Goal: Use online tool/utility: Utilize a website feature to perform a specific function

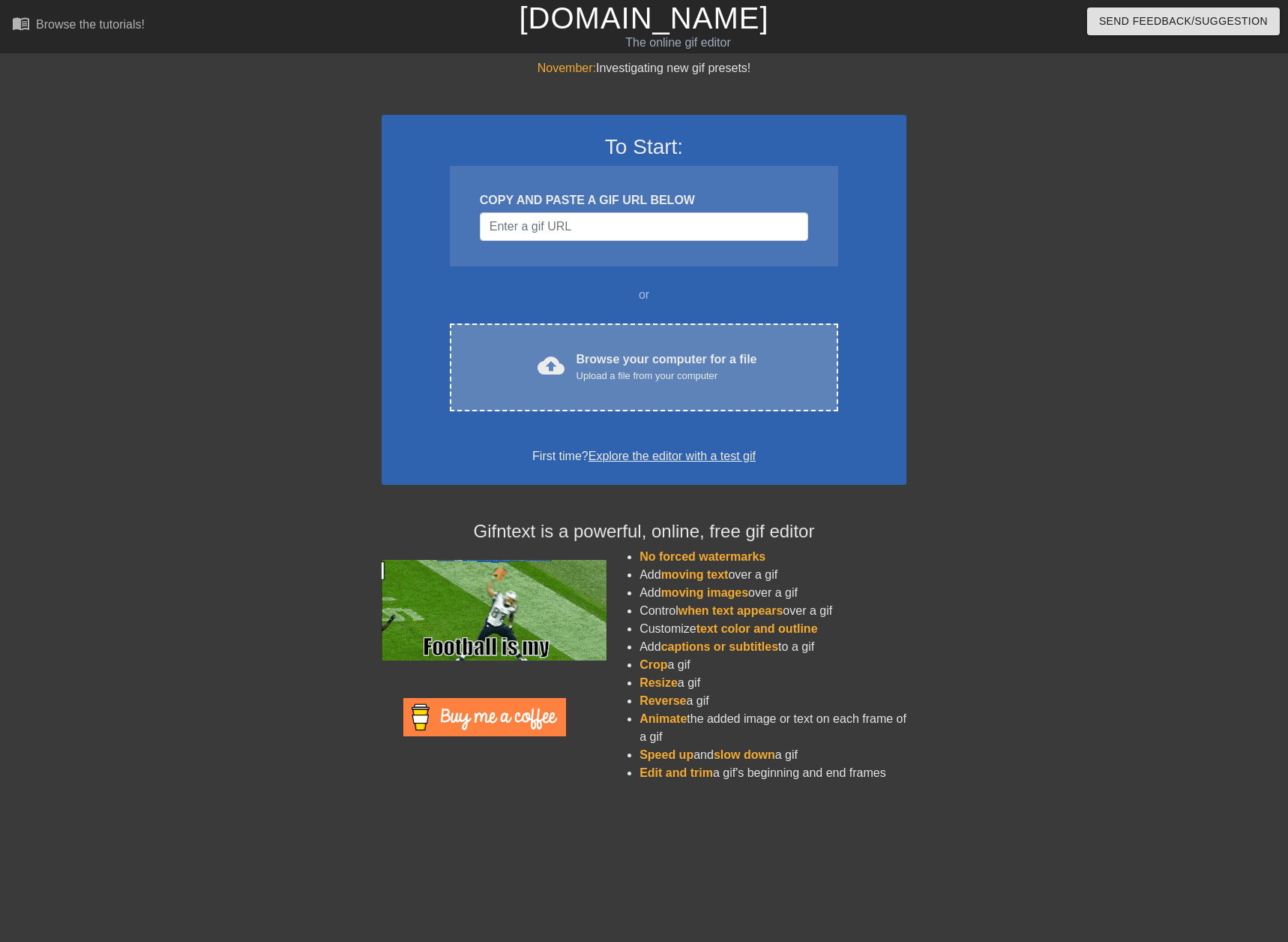
click at [582, 388] on div "cloud_upload Browse your computer for a file Upload a file from your computer C…" at bounding box center [644, 367] width 389 height 87
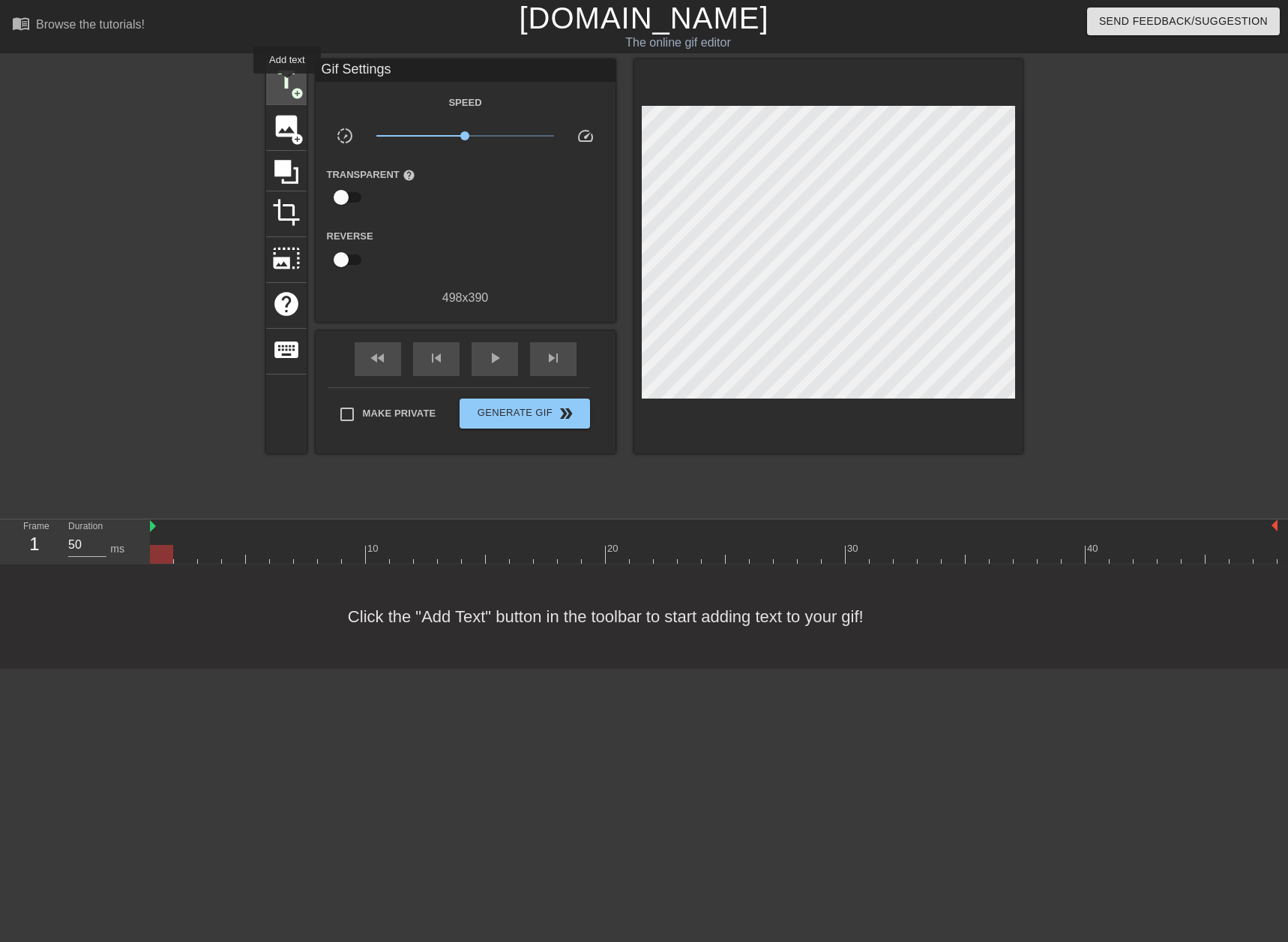
click at [287, 84] on span "title" at bounding box center [287, 81] width 29 height 29
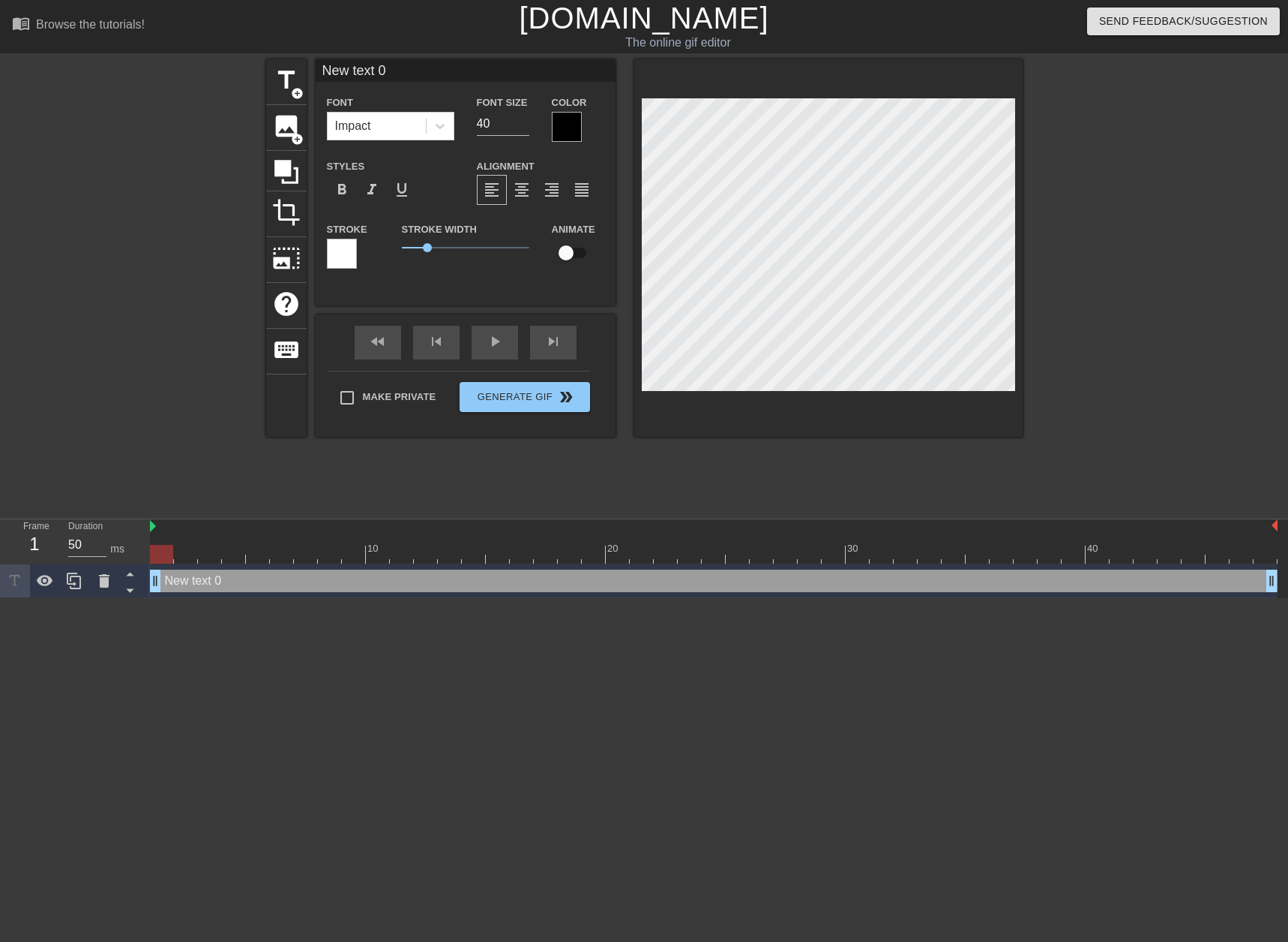
scroll to position [2, 3]
type input "L"
type textarea "L"
type input "Le"
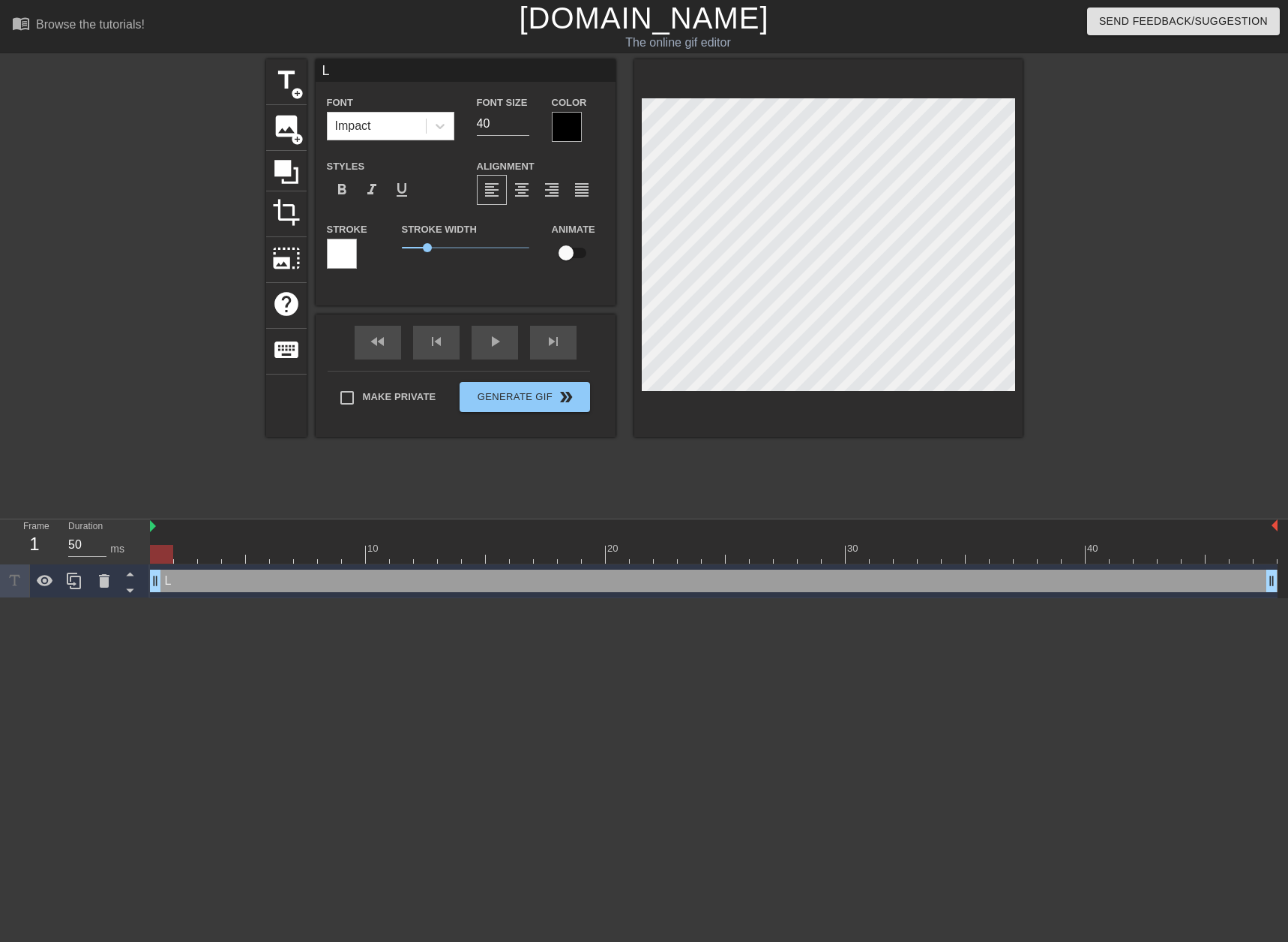
type textarea "Le"
type input "[PERSON_NAME]"
type textarea "[PERSON_NAME]"
type input "[PERSON_NAME]"
type textarea "[PERSON_NAME]"
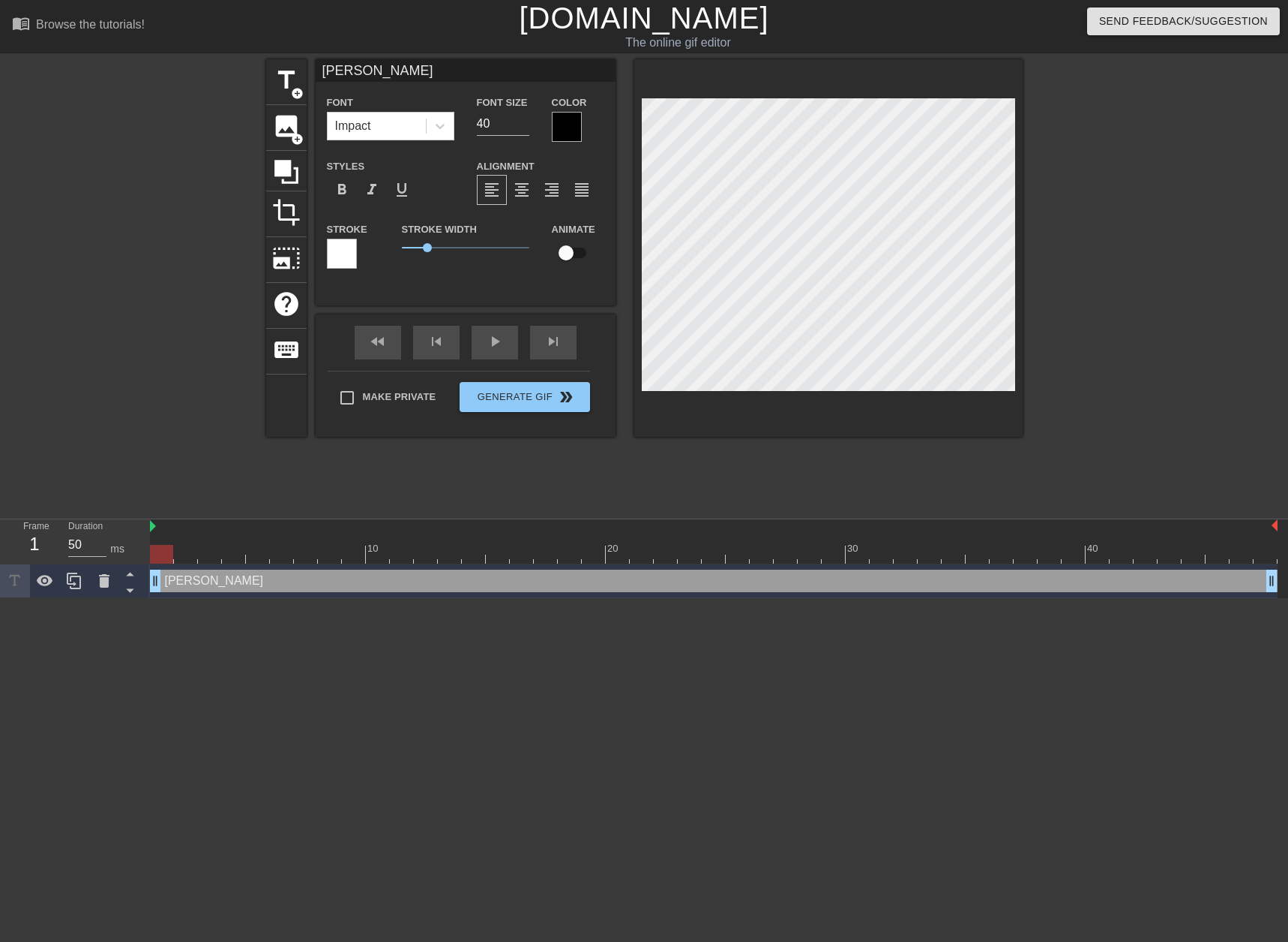
type input "[PERSON_NAME]"
type textarea "[PERSON_NAME]"
type input "[PERSON_NAME]"
type textarea "[PERSON_NAME]"
type input "[PERSON_NAME]"
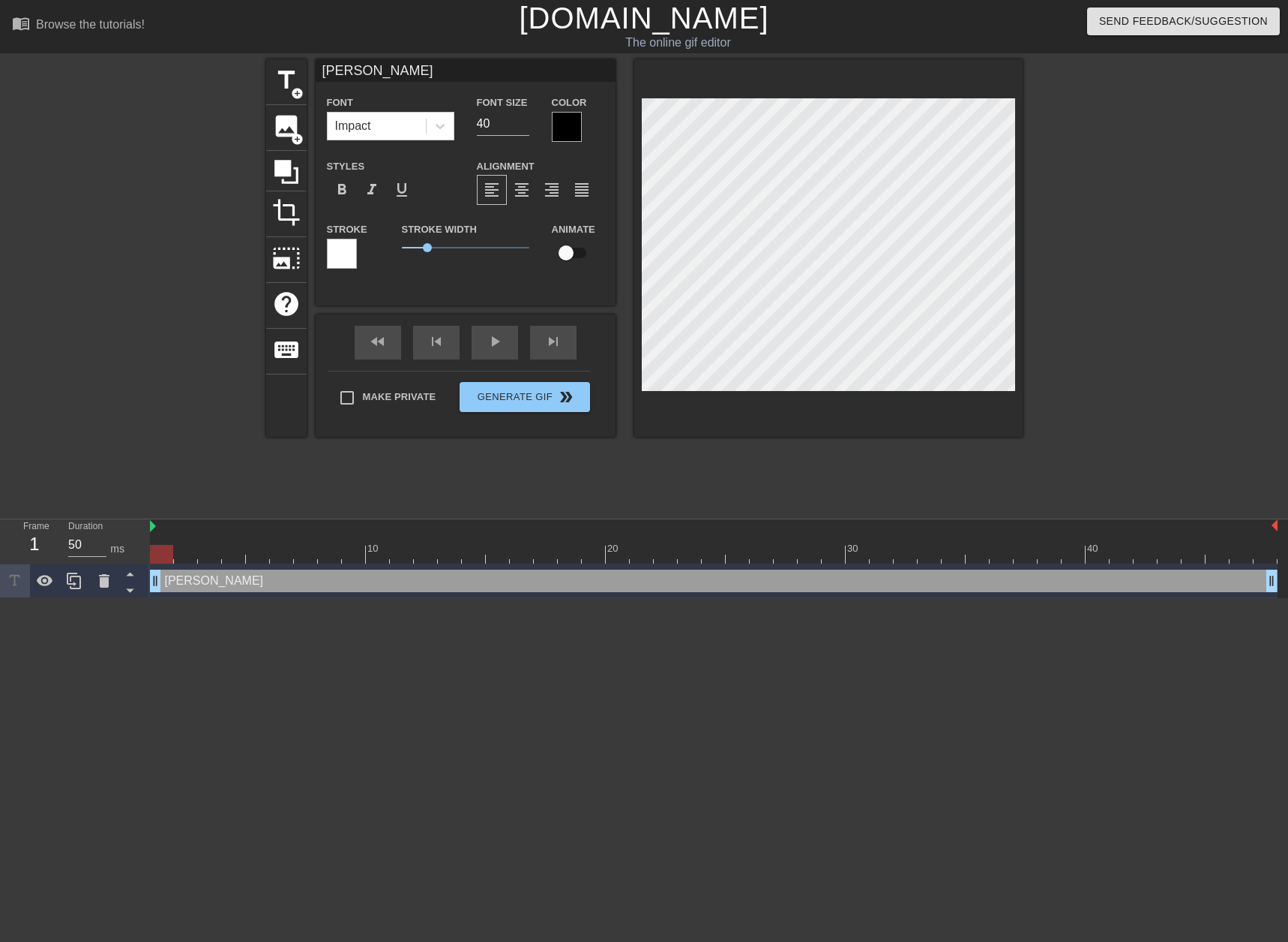
type textarea "[PERSON_NAME]"
type input "[PERSON_NAME]"
type textarea "[PERSON_NAME]"
type input "[PERSON_NAME]"
type textarea "[PERSON_NAME]"
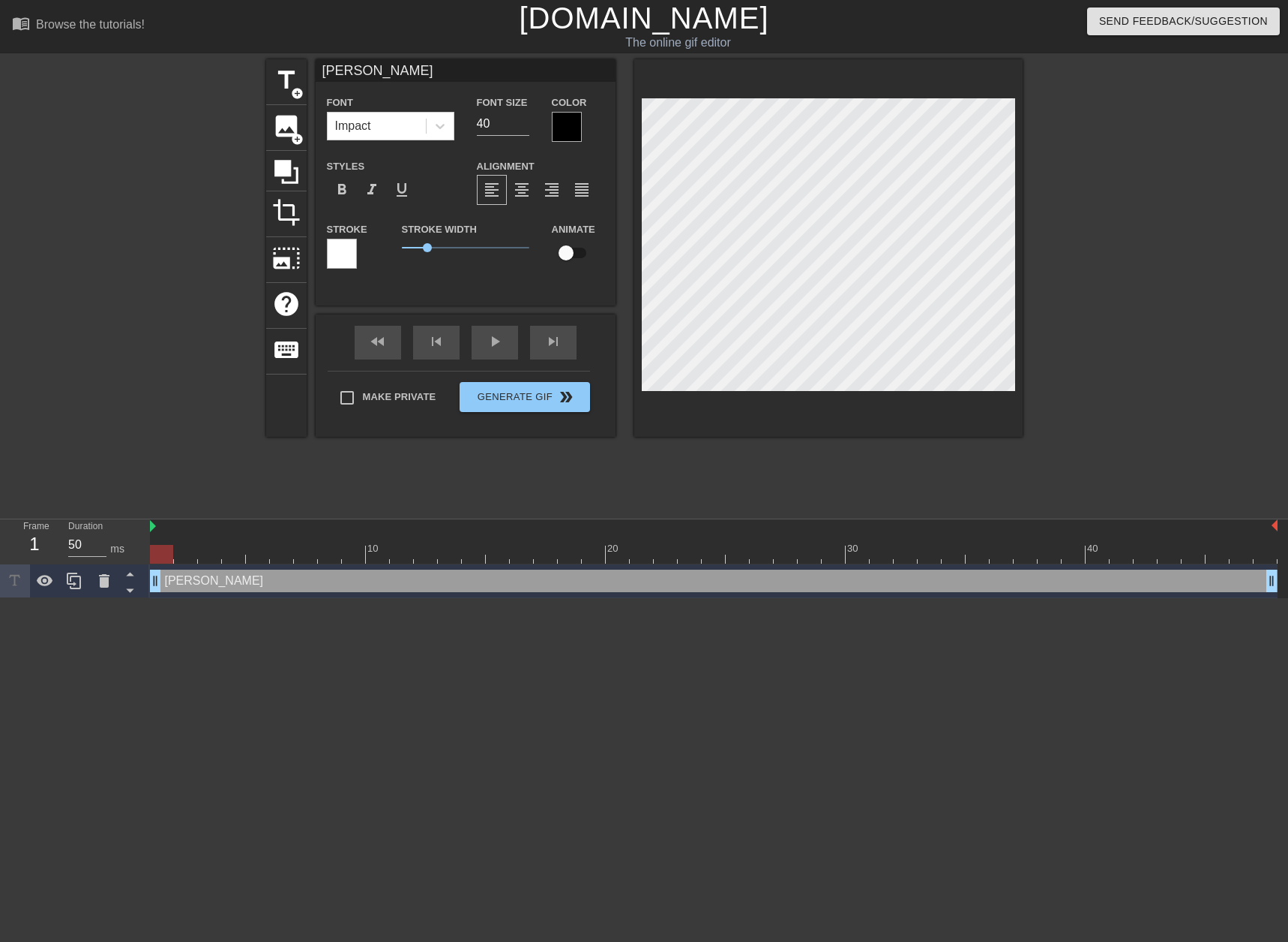
type input "[PERSON_NAME]"
type textarea "[PERSON_NAME]"
type input "[PERSON_NAME]"
type textarea "[PERSON_NAME]"
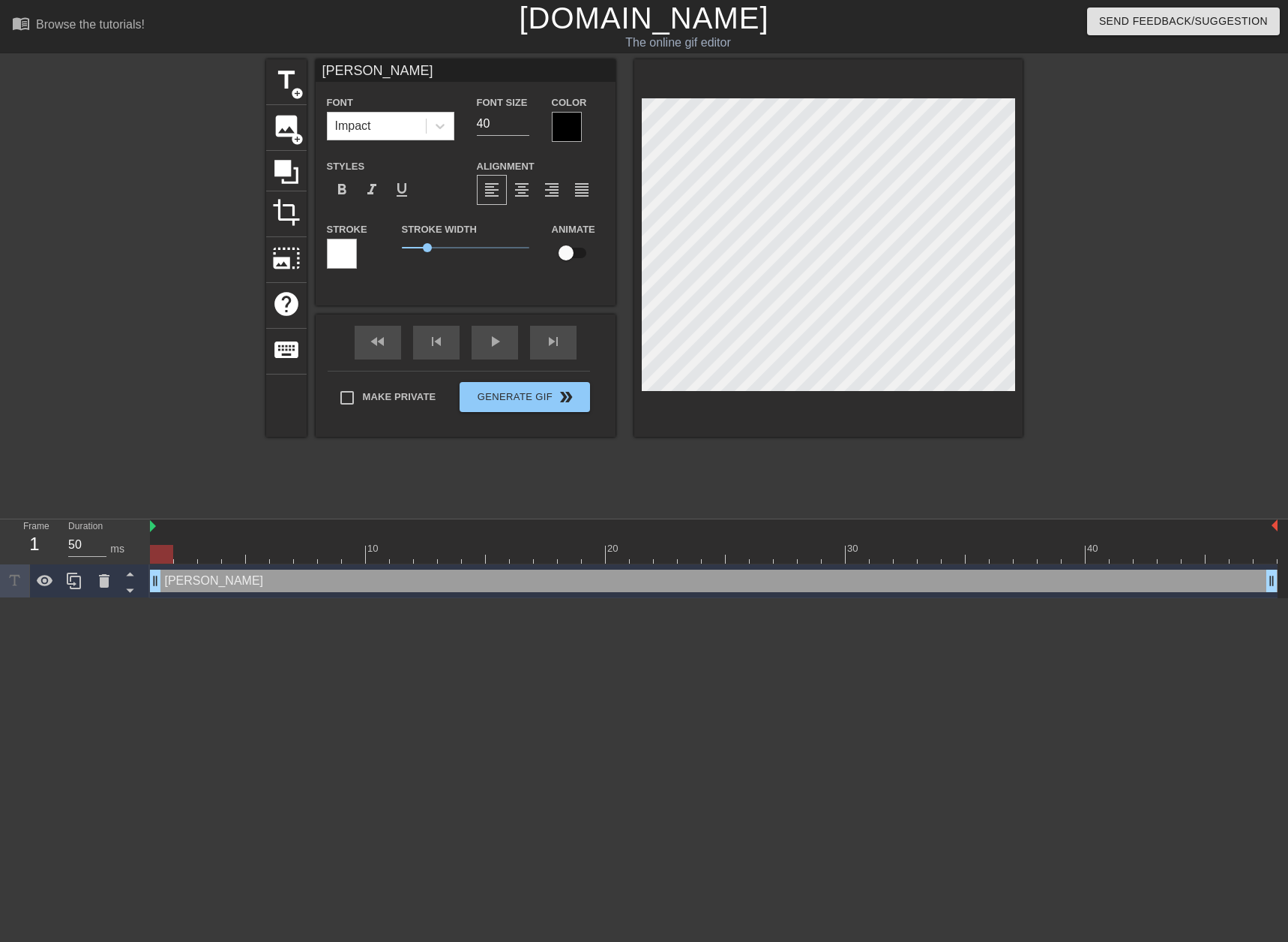
type input "[PERSON_NAME]?"
type textarea "[PERSON_NAME]?"
drag, startPoint x: 491, startPoint y: 122, endPoint x: 469, endPoint y: 128, distance: 22.8
click at [469, 128] on div "Font Size 40" at bounding box center [503, 117] width 75 height 48
type input "35"
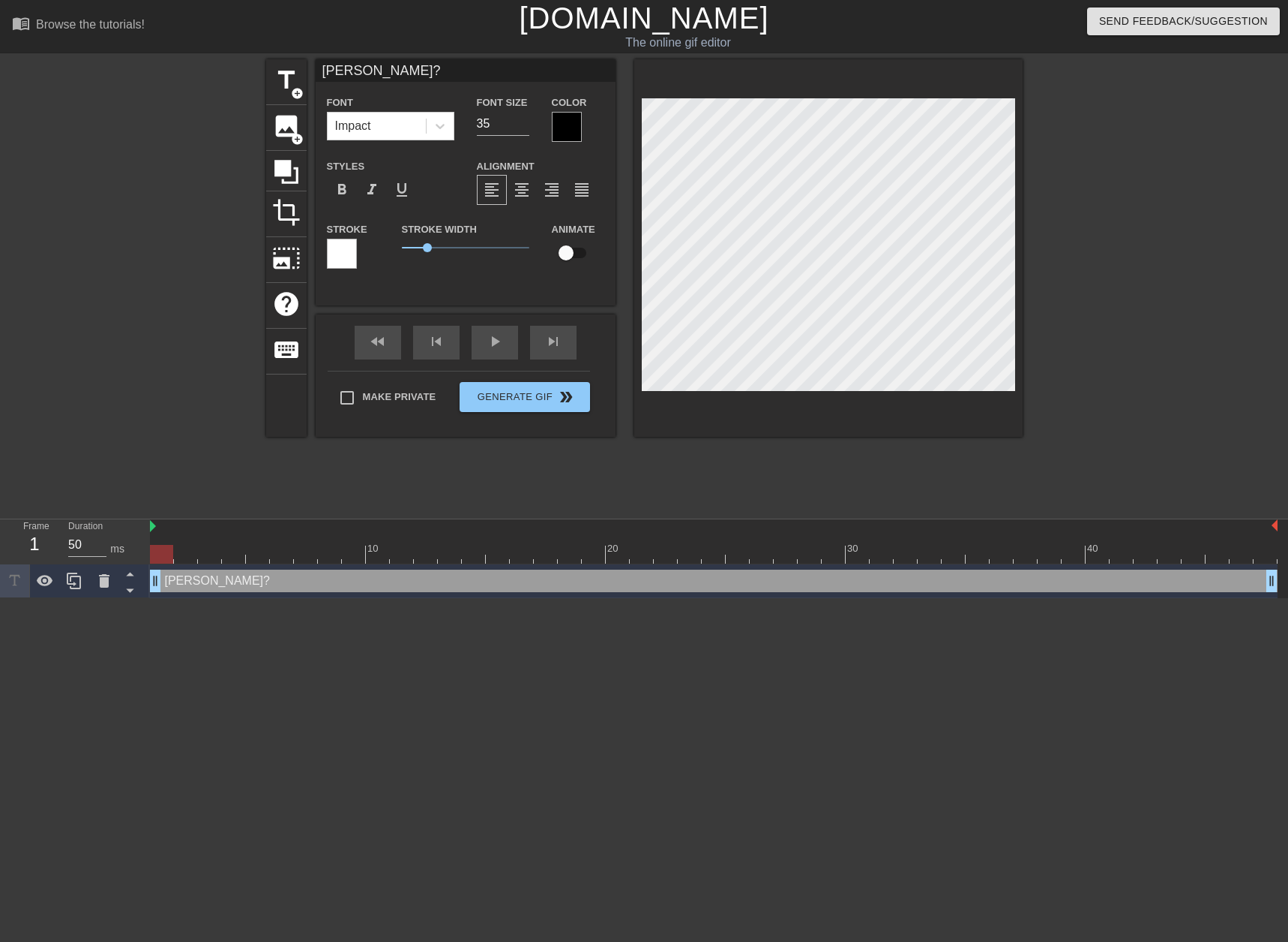
click at [562, 116] on div at bounding box center [566, 127] width 30 height 30
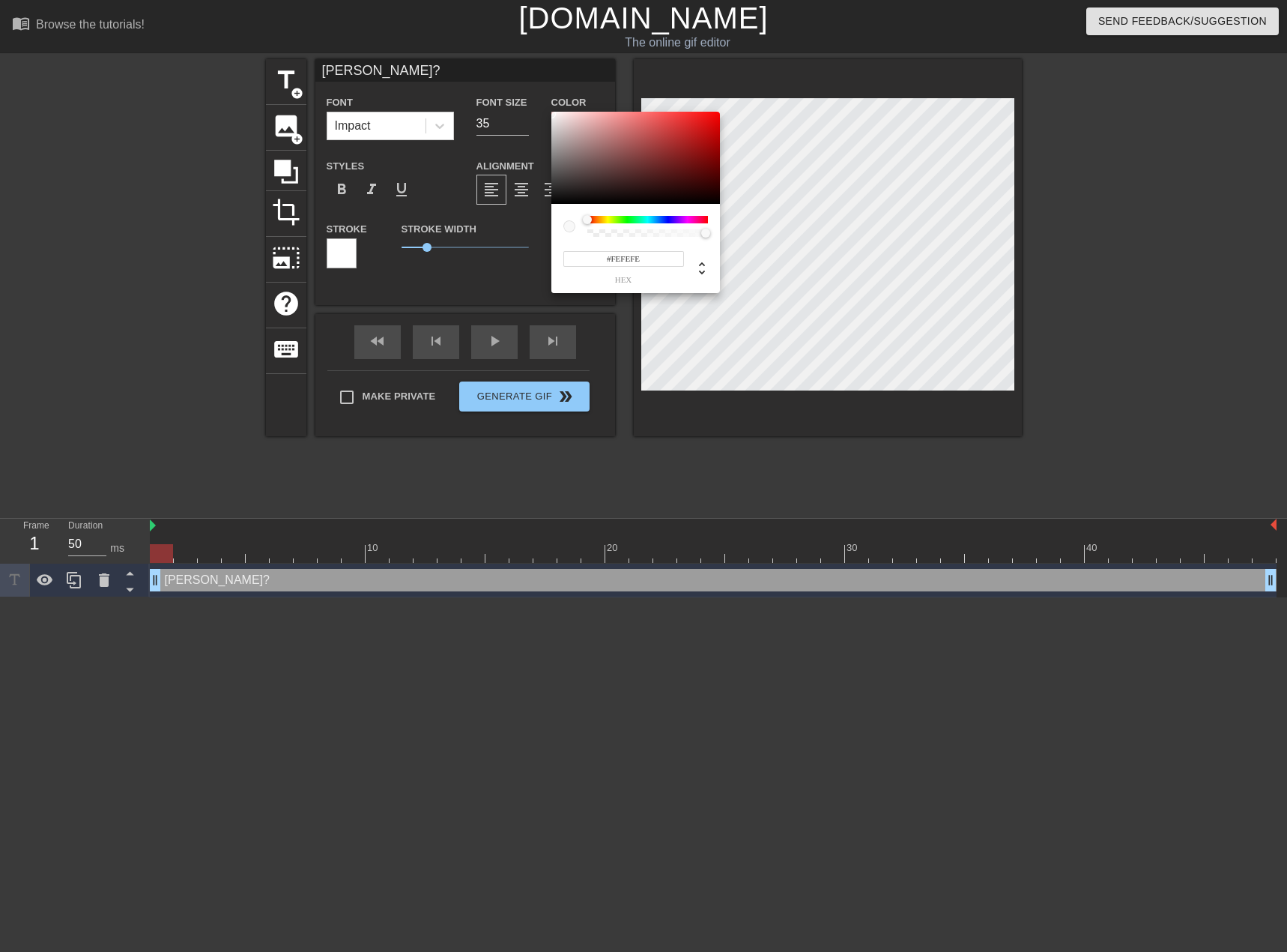
type input "#FFFFFF"
drag, startPoint x: 554, startPoint y: 119, endPoint x: 551, endPoint y: 109, distance: 10.4
click at [551, 109] on div "#FFFFFF hex" at bounding box center [643, 476] width 1287 height 952
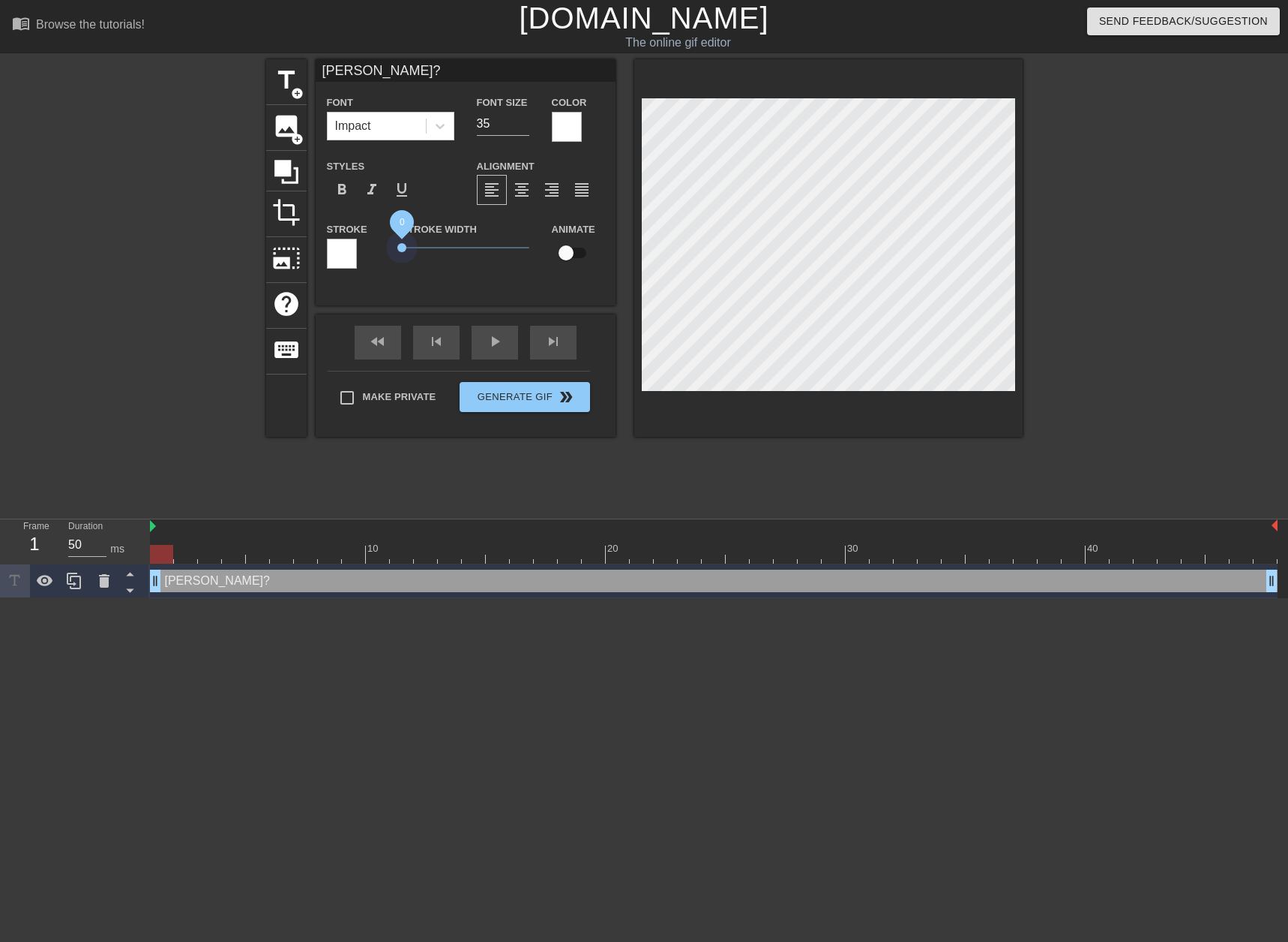
drag, startPoint x: 425, startPoint y: 249, endPoint x: 397, endPoint y: 253, distance: 28.3
click at [397, 253] on div "Stroke Width 0" at bounding box center [465, 251] width 150 height 62
click at [565, 247] on input "checkbox" at bounding box center [566, 253] width 86 height 29
click at [565, 247] on input "checkbox" at bounding box center [580, 253] width 86 height 29
checkbox input "false"
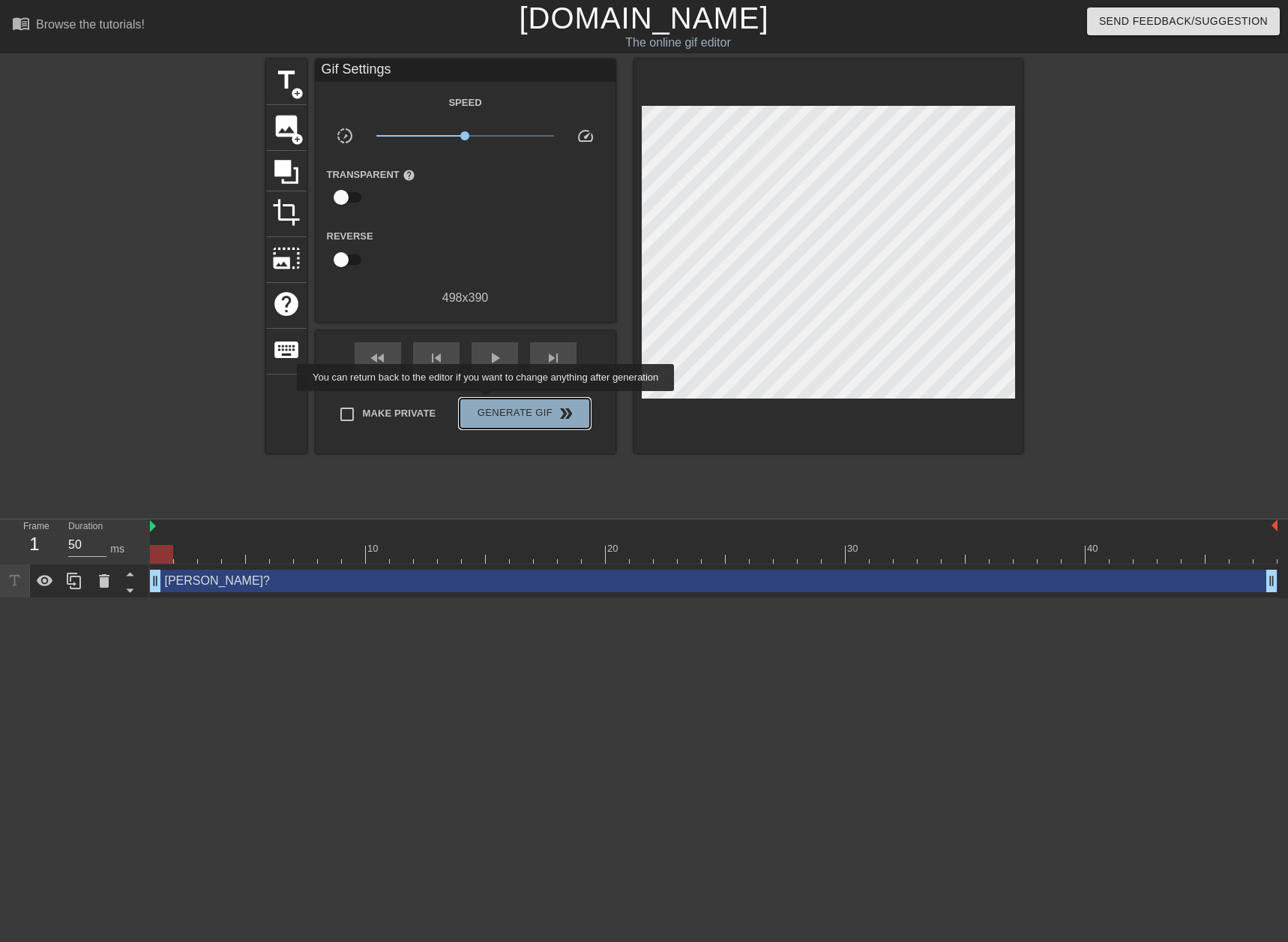
click at [487, 402] on button "Generate Gif double_arrow" at bounding box center [524, 413] width 130 height 30
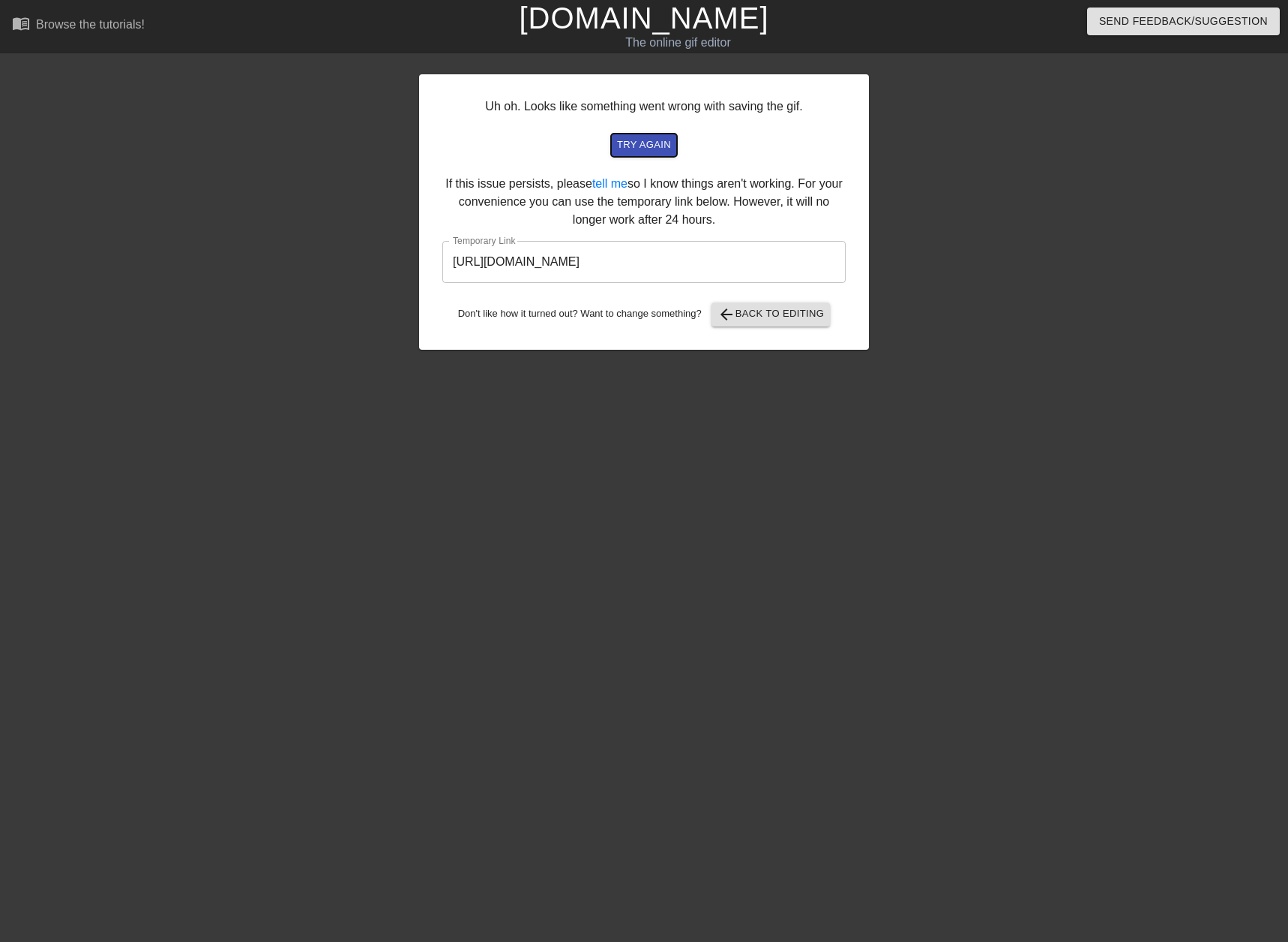
click at [658, 144] on span "try again" at bounding box center [644, 145] width 54 height 17
click at [519, 267] on input "[URL][DOMAIN_NAME]" at bounding box center [644, 262] width 403 height 42
